Goal: Task Accomplishment & Management: Manage account settings

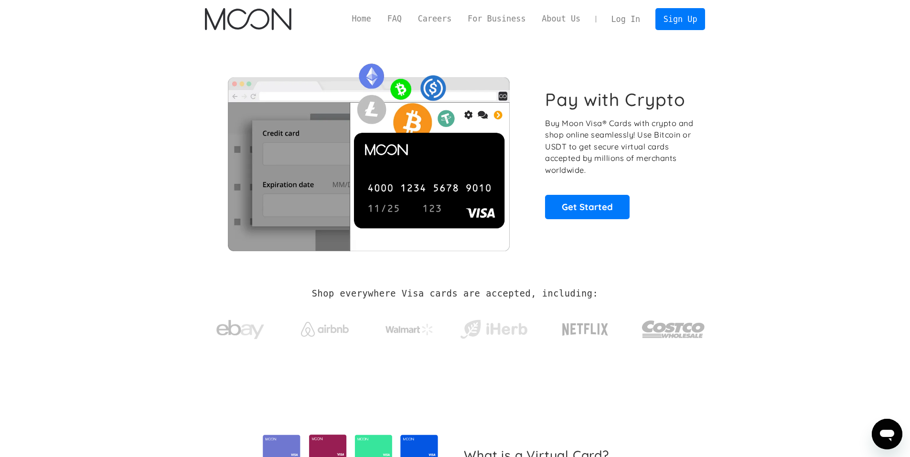
click at [626, 14] on link "Log In" at bounding box center [626, 19] width 45 height 21
